Goal: Task Accomplishment & Management: Complete application form

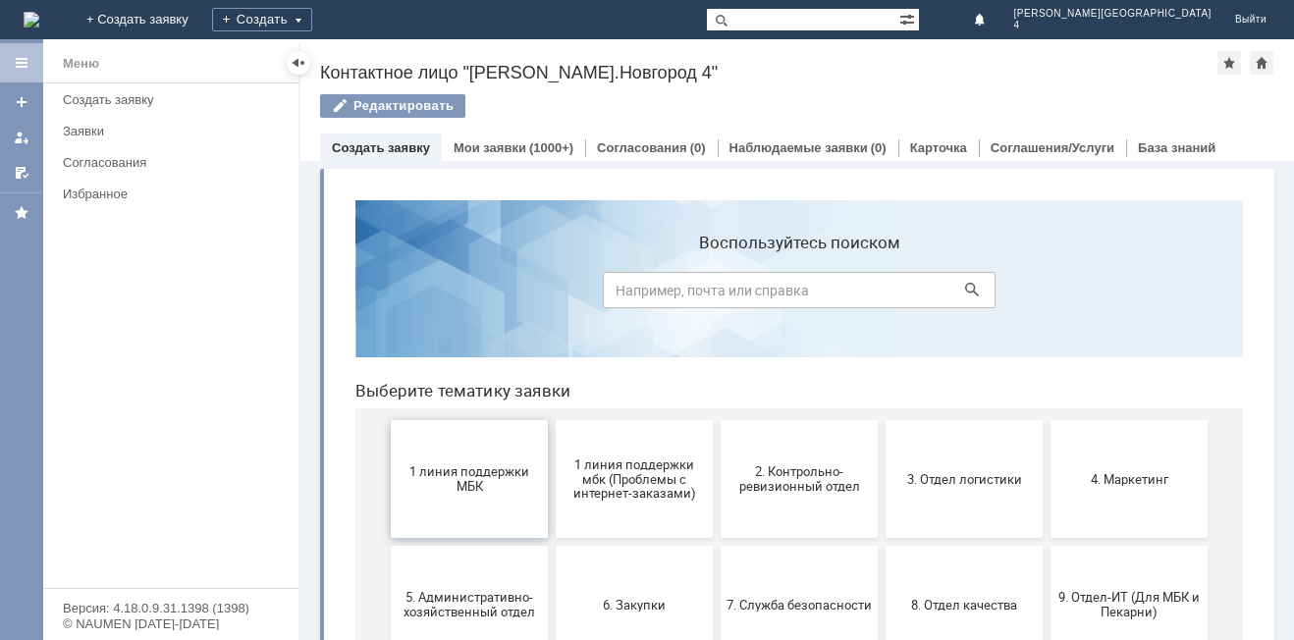
click at [433, 533] on button "1 линия поддержки МБК" at bounding box center [469, 479] width 157 height 118
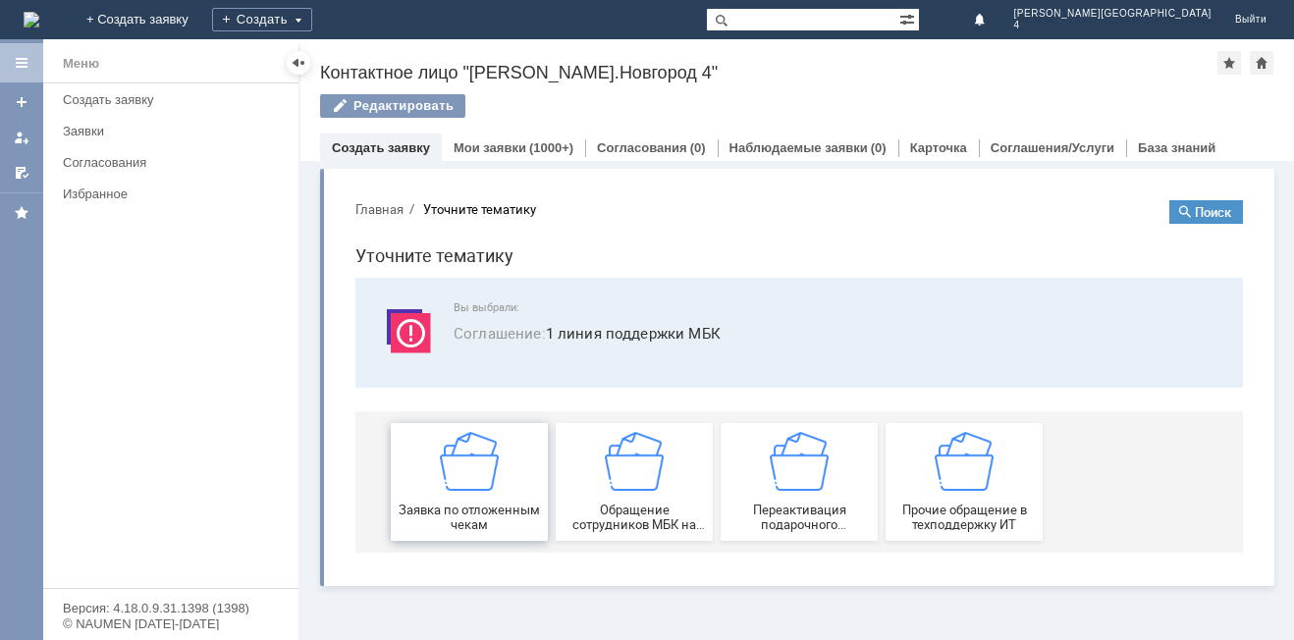
click at [484, 496] on div "Заявка по отложенным чекам" at bounding box center [469, 482] width 145 height 100
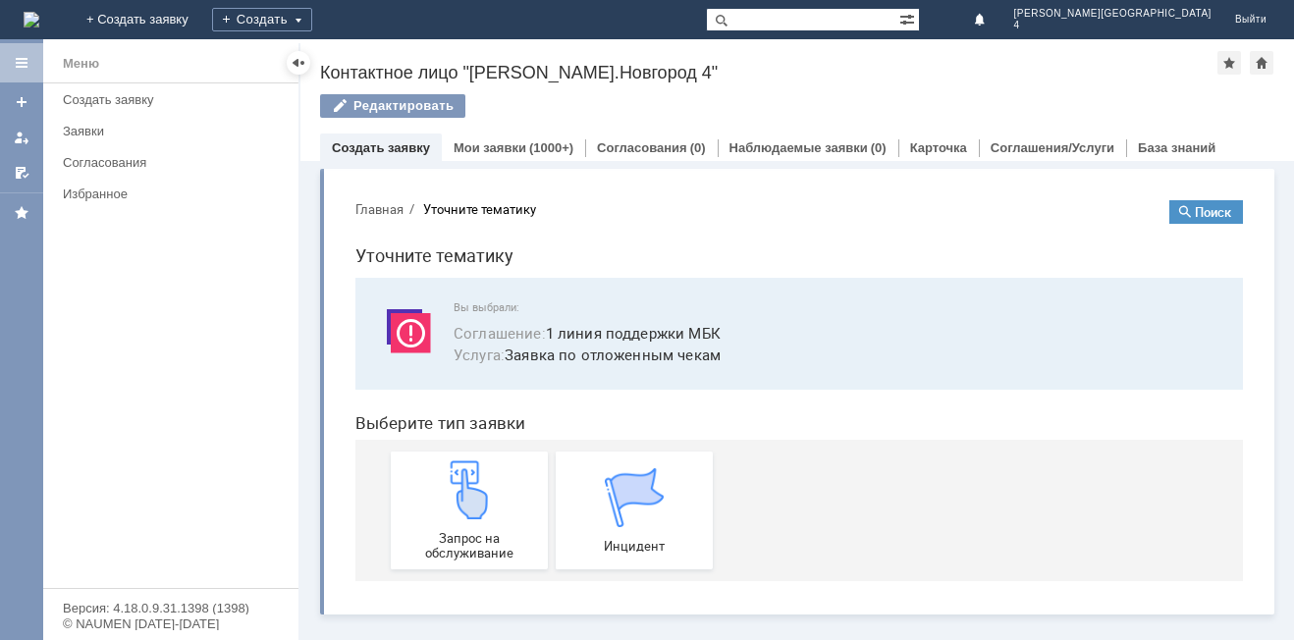
click at [439, 574] on div "Запрос на обслуживание Инцидент" at bounding box center [803, 510] width 825 height 141
click at [464, 540] on span "Запрос на обслуживание" at bounding box center [469, 545] width 145 height 29
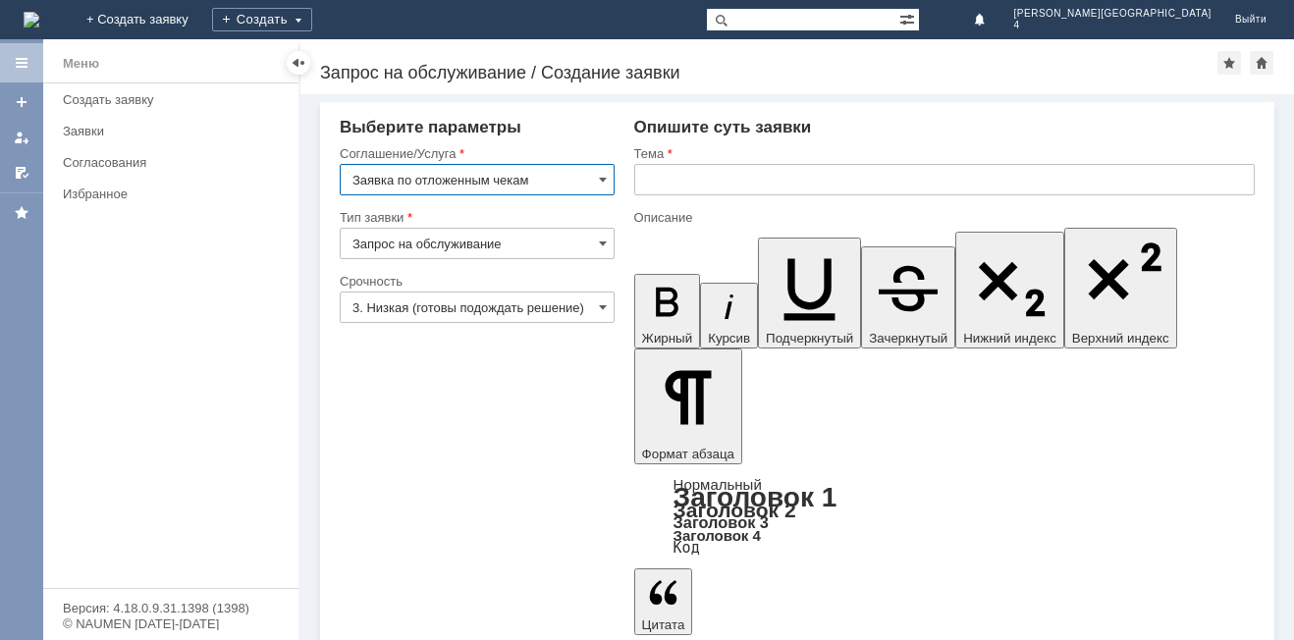
click at [747, 183] on input "text" at bounding box center [944, 179] width 620 height 31
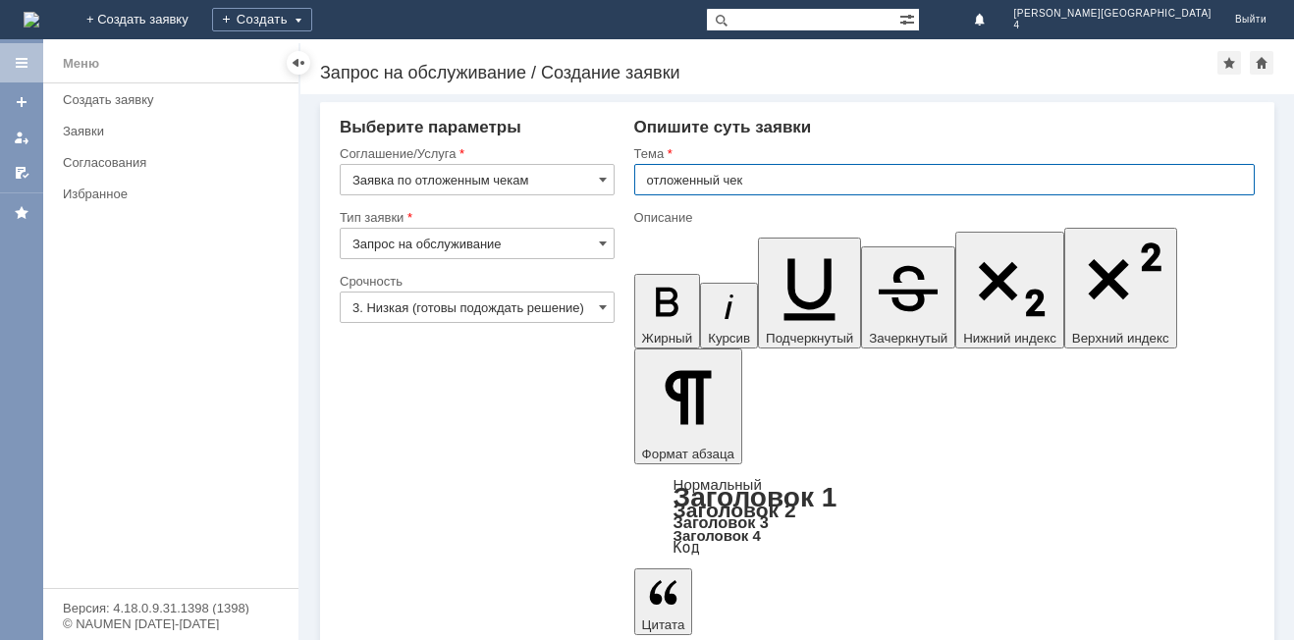
type input "отложенный чек"
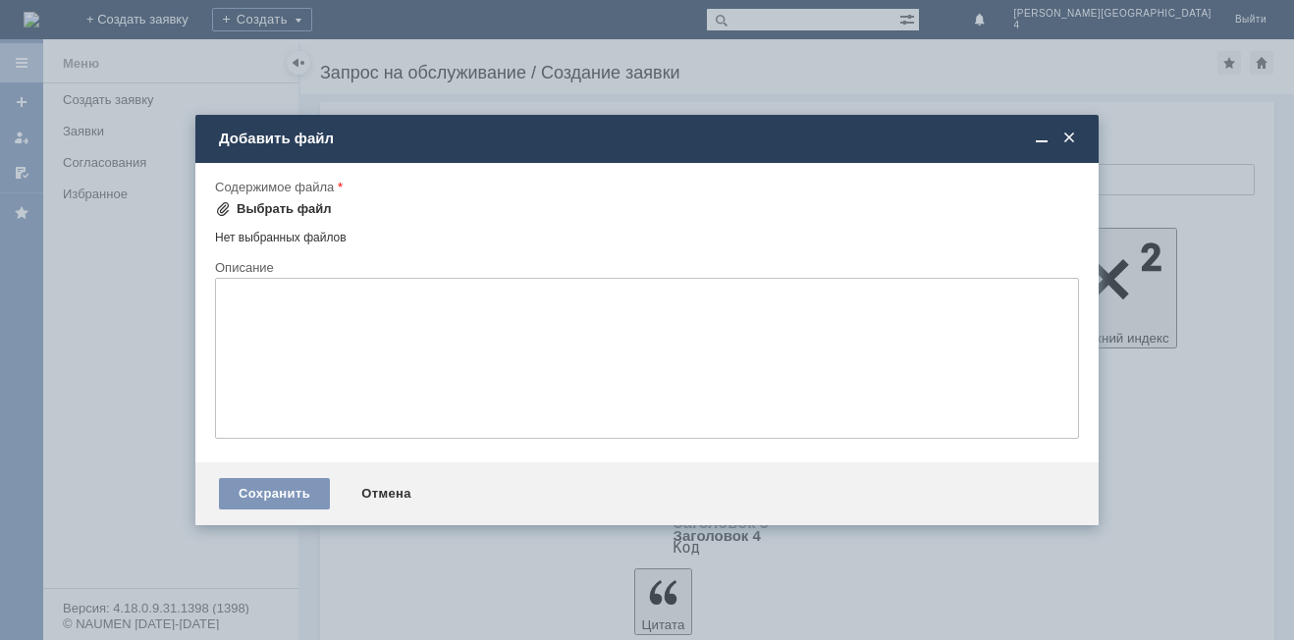
click at [296, 213] on div "Выбрать файл" at bounding box center [284, 209] width 95 height 16
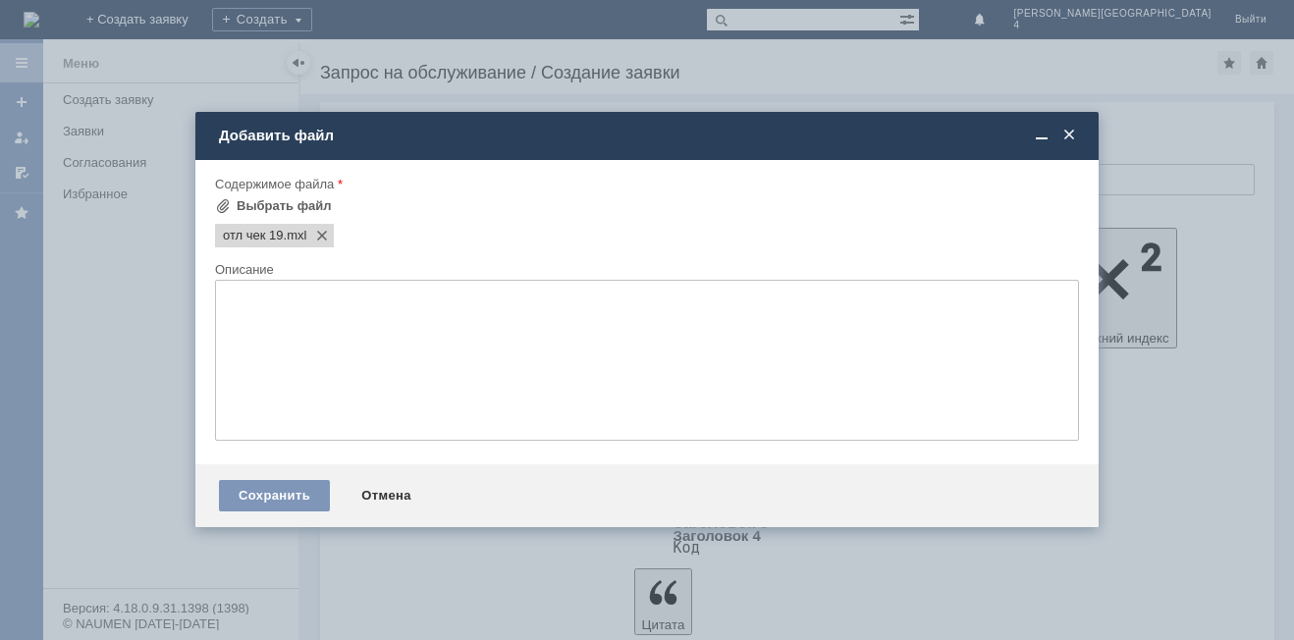
click at [308, 192] on div "Содержимое файла" at bounding box center [647, 185] width 864 height 19
click at [307, 209] on div "Выбрать файл" at bounding box center [284, 206] width 95 height 16
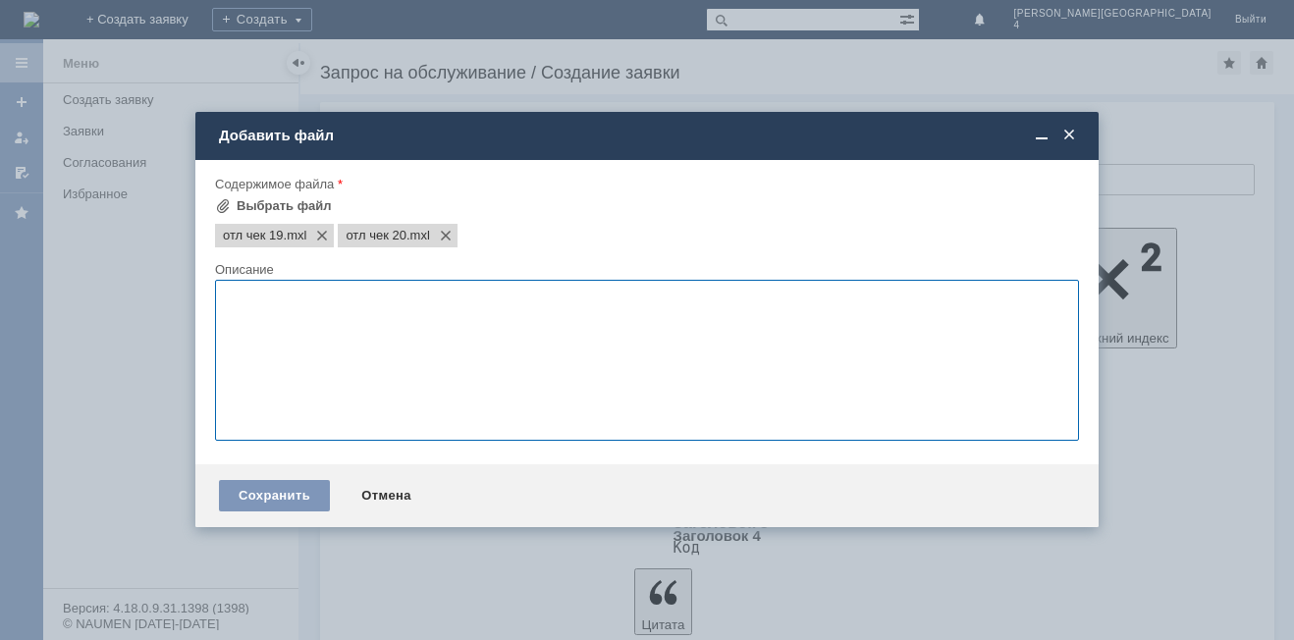
click at [370, 380] on textarea at bounding box center [647, 360] width 864 height 161
type textarea "Прошу отложить отложенные чеки"
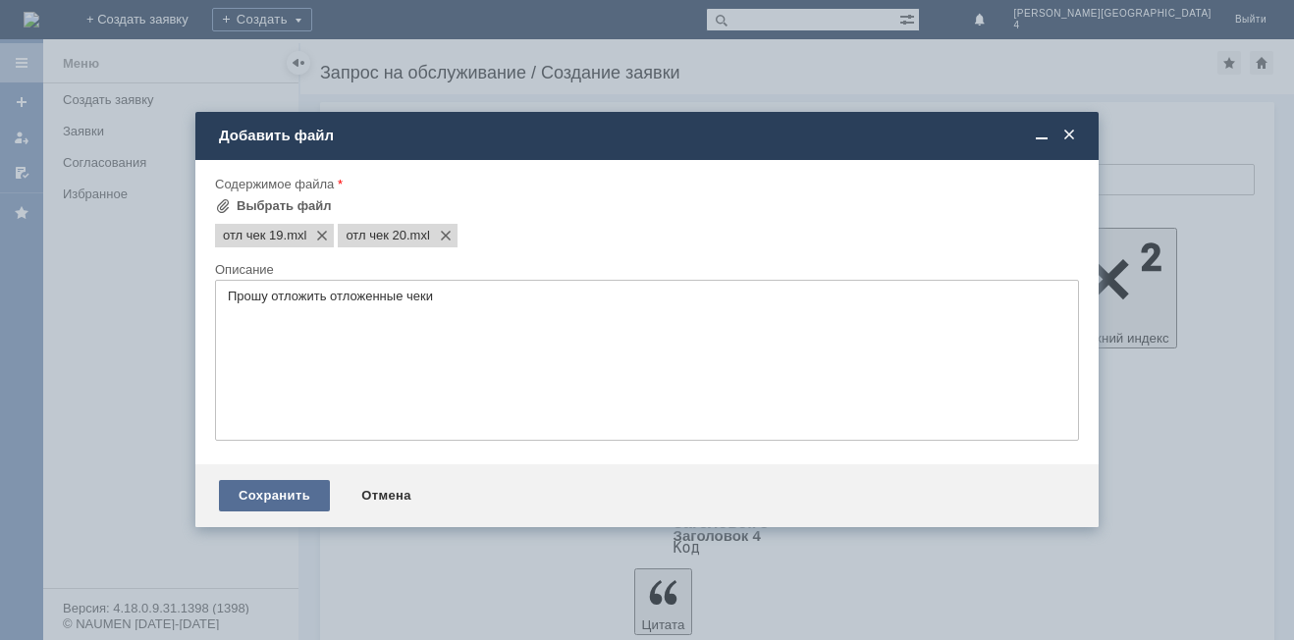
click at [295, 497] on div "Сохранить" at bounding box center [274, 495] width 111 height 31
